Goal: Transaction & Acquisition: Book appointment/travel/reservation

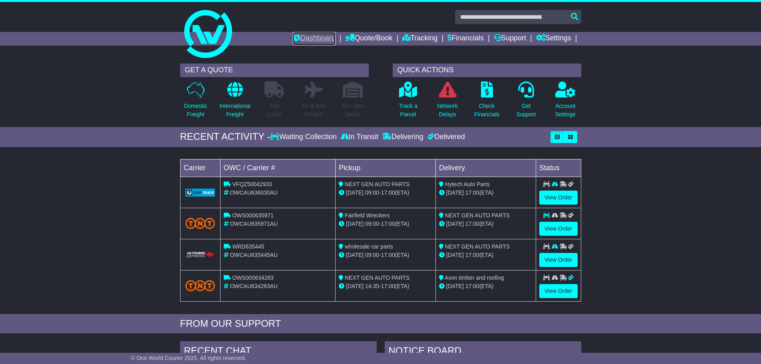
click at [310, 38] on link "Dashboard" at bounding box center [314, 39] width 43 height 14
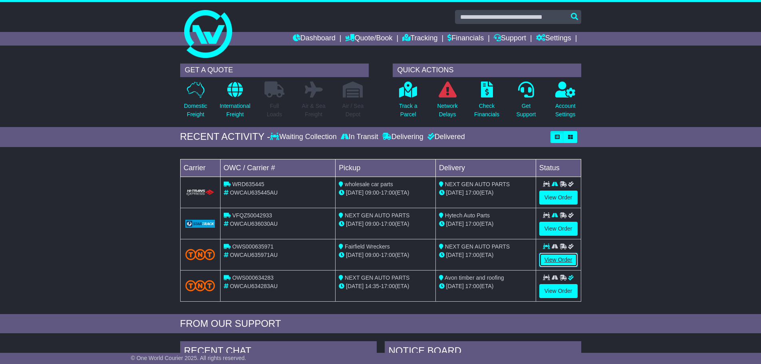
click at [547, 262] on link "View Order" at bounding box center [558, 260] width 38 height 14
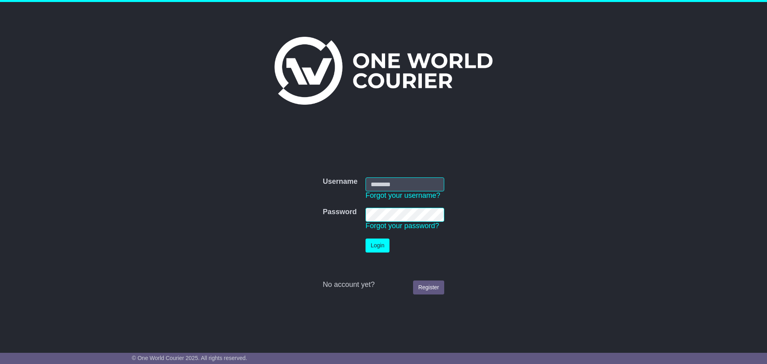
type input "**********"
click at [389, 248] on button "Login" at bounding box center [377, 245] width 24 height 14
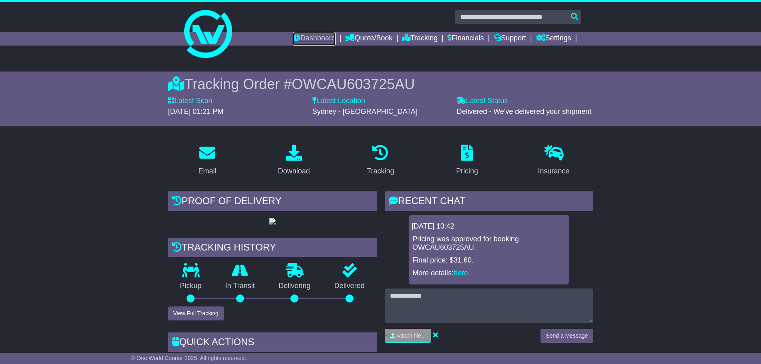
click at [293, 38] on link "Dashboard" at bounding box center [314, 39] width 43 height 14
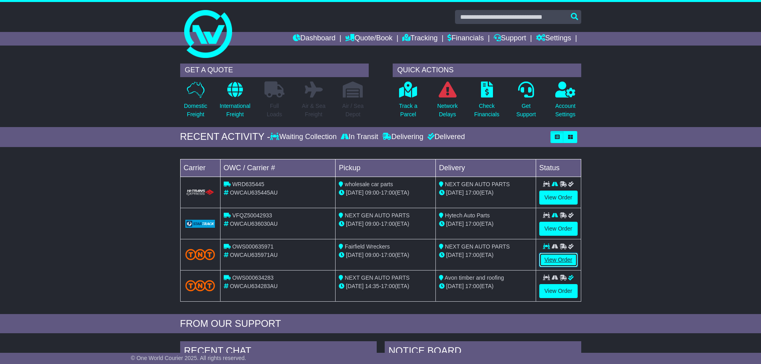
click at [558, 257] on link "View Order" at bounding box center [558, 260] width 38 height 14
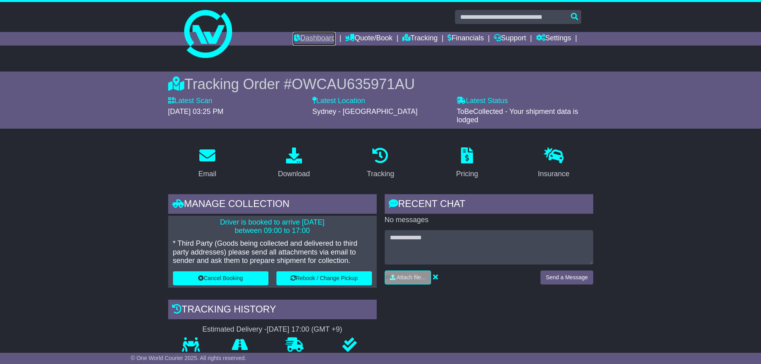
click at [315, 33] on link "Dashboard" at bounding box center [314, 39] width 43 height 14
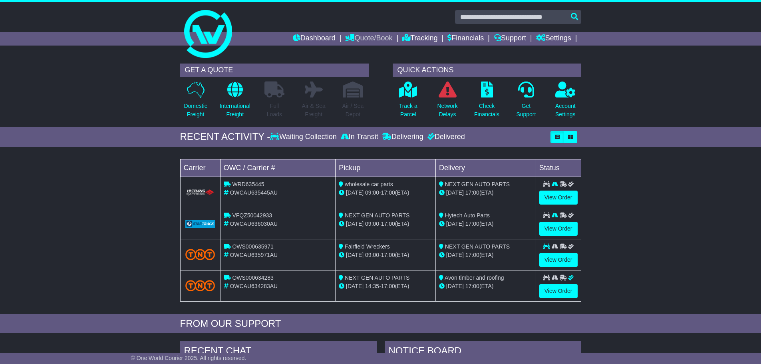
click at [371, 41] on link "Quote/Book" at bounding box center [368, 39] width 47 height 14
click at [360, 52] on link "Domestic" at bounding box center [376, 52] width 63 height 9
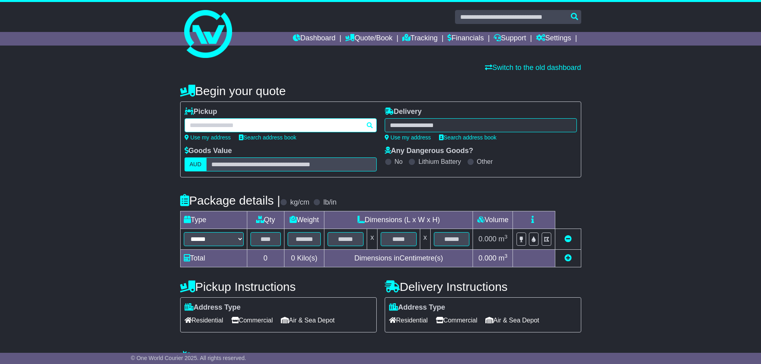
click at [256, 123] on div at bounding box center [280, 125] width 192 height 14
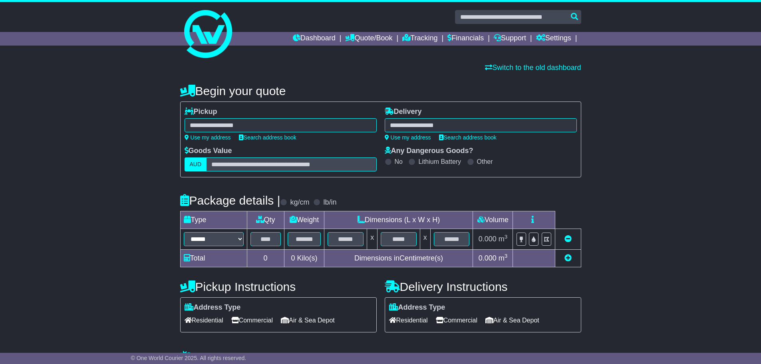
click at [209, 129] on div at bounding box center [280, 125] width 192 height 14
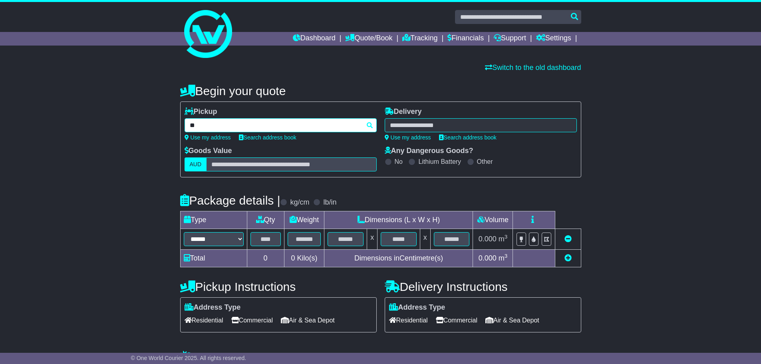
type input "*"
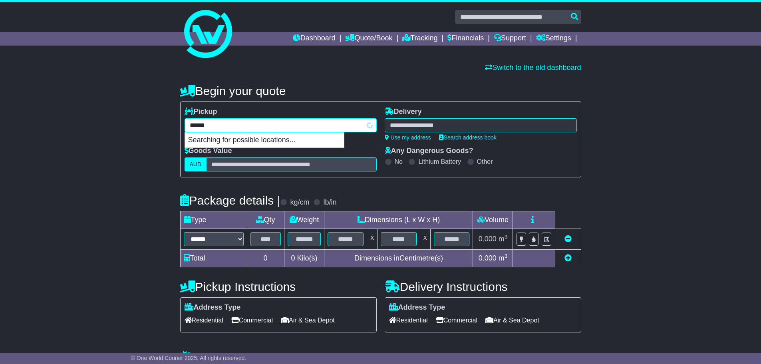
type input "*******"
